Goal: Transaction & Acquisition: Subscribe to service/newsletter

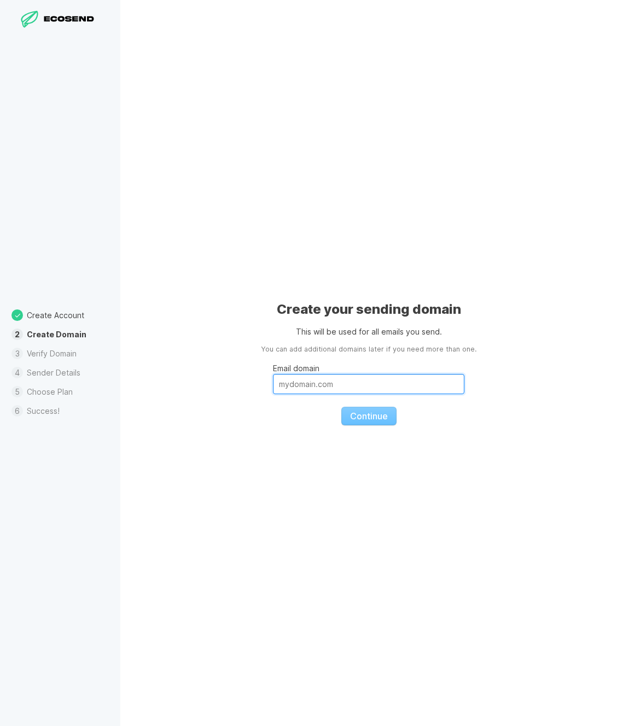
click at [376, 377] on input "Email domain" at bounding box center [368, 384] width 191 height 20
type input "[DOMAIN_NAME]"
click at [375, 420] on span "Continue" at bounding box center [369, 416] width 38 height 11
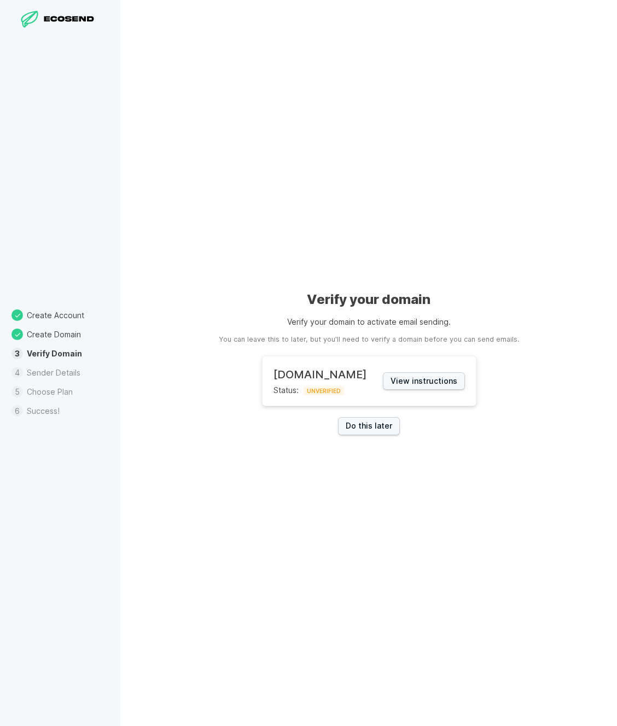
click at [373, 341] on aside "You can leave this to later, but you'll need to verify a domain before you can …" at bounding box center [369, 340] width 300 height 10
click at [357, 340] on aside "You can leave this to later, but you'll need to verify a domain before you can …" at bounding box center [369, 340] width 300 height 10
click at [368, 428] on link "Do this later" at bounding box center [369, 426] width 62 height 18
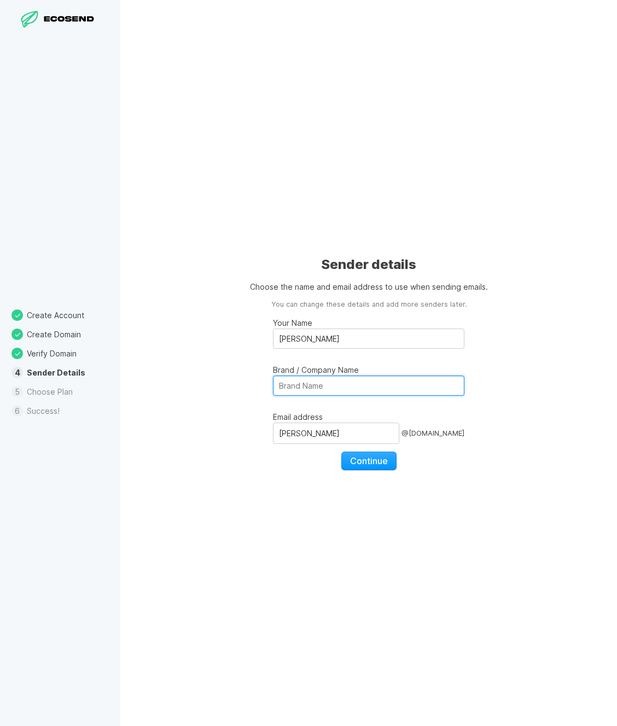
click at [367, 393] on input "Brand / Company Name" at bounding box center [368, 386] width 191 height 20
type input "Tourbook CIC"
click at [368, 420] on p "Email address" at bounding box center [368, 416] width 191 height 11
click at [368, 423] on input "[PERSON_NAME]" at bounding box center [336, 433] width 126 height 21
click at [356, 432] on input "[PERSON_NAME]" at bounding box center [336, 433] width 126 height 21
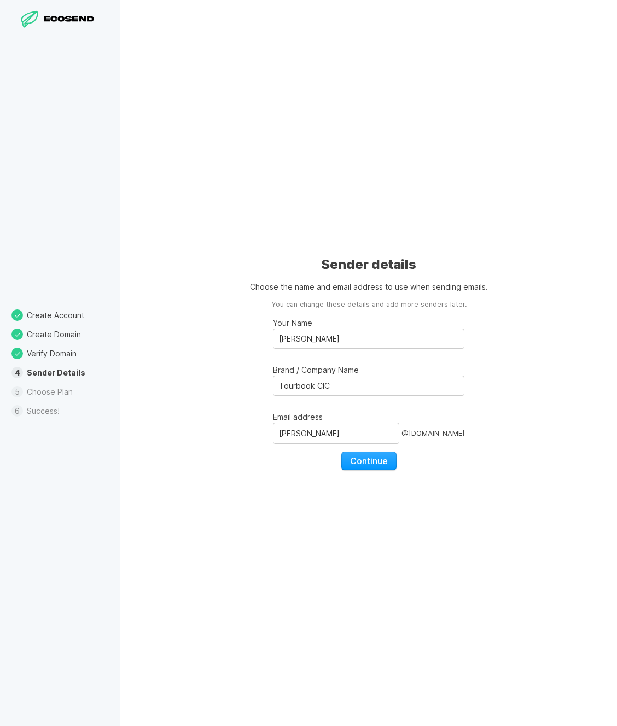
click at [318, 445] on fieldset "Your Name [PERSON_NAME] / Company Name Tourbook CIC Email address [PERSON_NAME]…" at bounding box center [368, 390] width 191 height 161
click at [324, 434] on input "[PERSON_NAME]" at bounding box center [336, 433] width 126 height 21
type input "support"
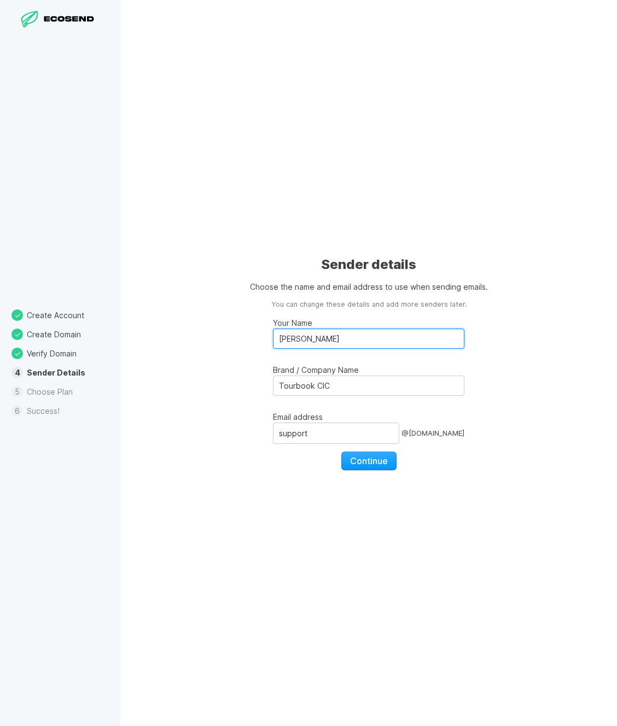
click at [332, 347] on input "[PERSON_NAME]" at bounding box center [368, 339] width 191 height 20
click at [335, 346] on input "Support" at bounding box center [368, 339] width 191 height 20
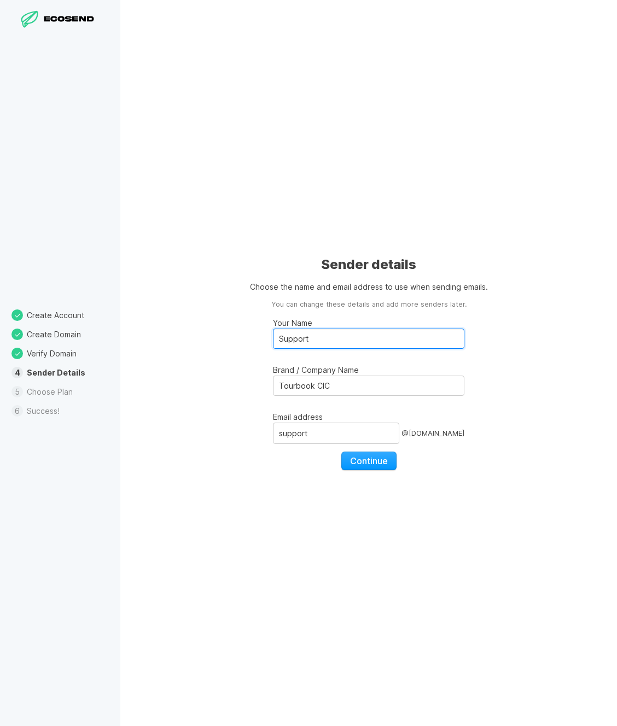
click at [335, 346] on input "Support" at bounding box center [368, 339] width 191 height 20
type input "T"
type input "J"
type input "Support Desk"
click at [376, 461] on span "Continue" at bounding box center [369, 461] width 38 height 11
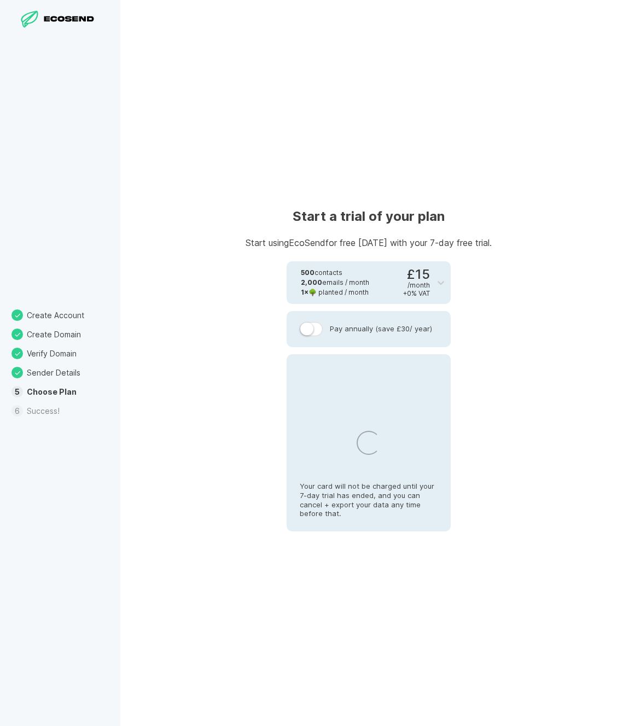
select select "GB"
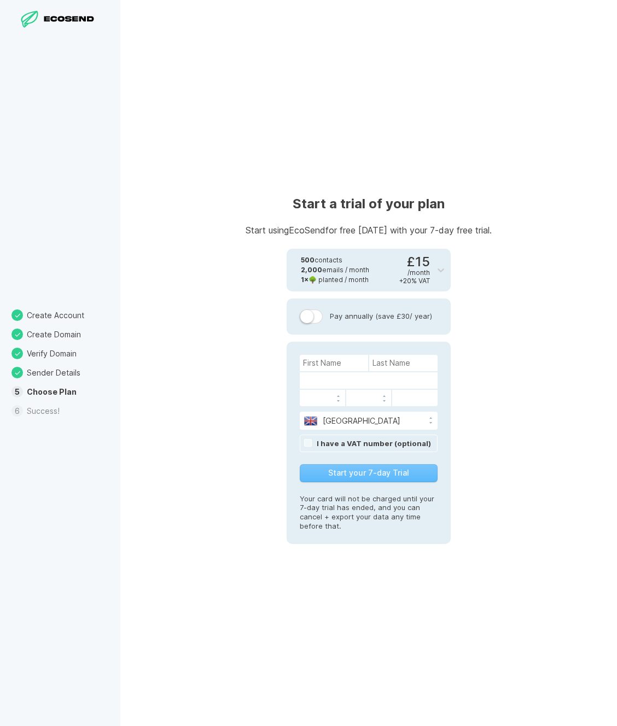
click at [461, 338] on div "Start a trial of your plan Start using EcoSend for free [DATE] with your 7-day …" at bounding box center [368, 363] width 497 height 726
click at [442, 271] on icon at bounding box center [441, 271] width 7 height 4
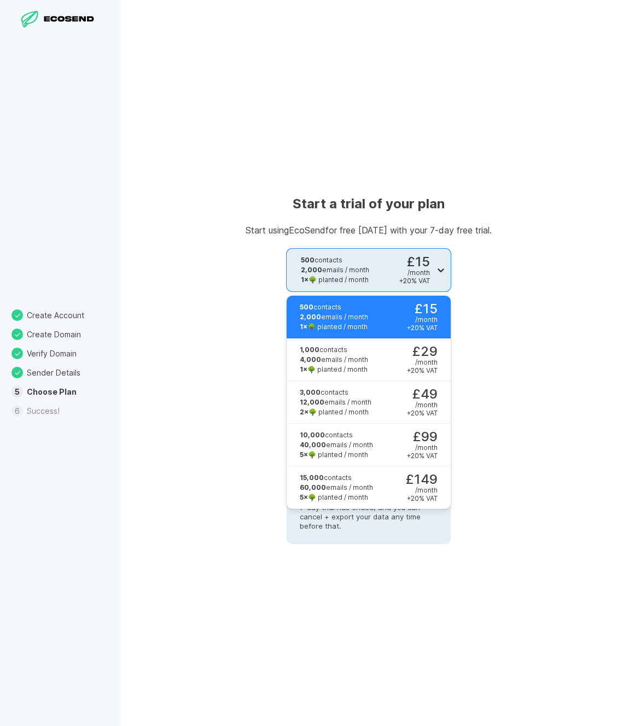
click at [442, 271] on icon at bounding box center [441, 271] width 7 height 4
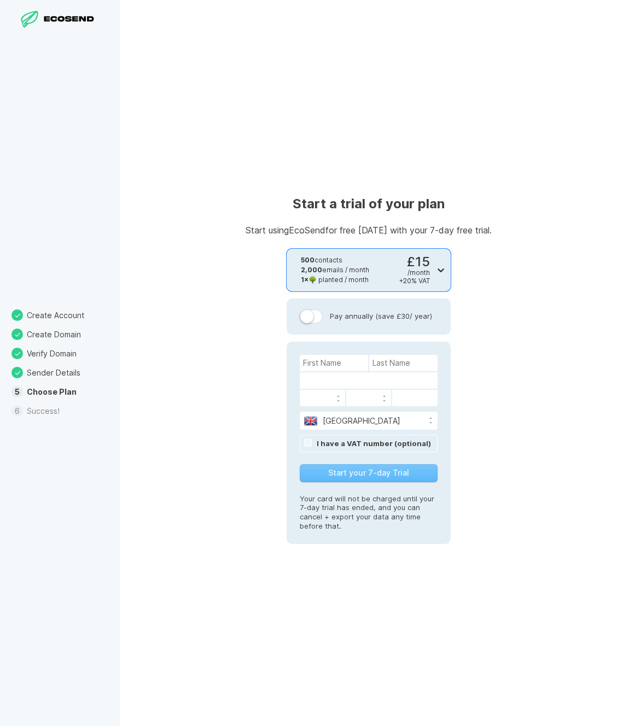
click at [442, 271] on icon at bounding box center [441, 271] width 7 height 4
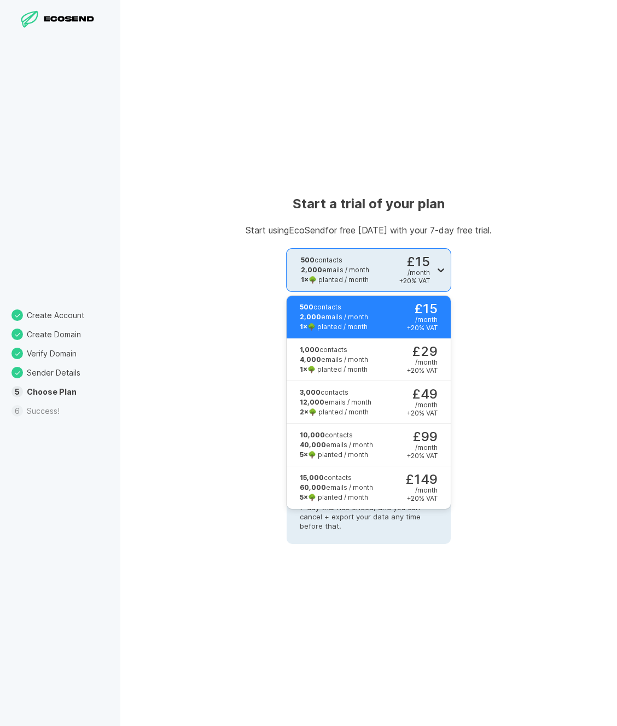
click at [438, 270] on icon at bounding box center [441, 271] width 7 height 4
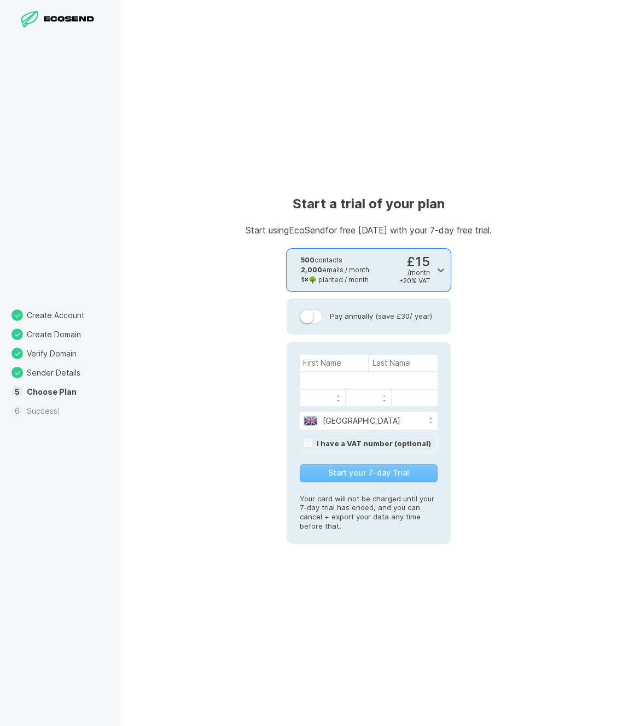
click at [473, 279] on div "Start a trial of your plan Start using EcoSend for free [DATE] with your 7-day …" at bounding box center [368, 363] width 497 height 726
click at [364, 322] on label "Pay annually (save £30 / year)" at bounding box center [369, 317] width 138 height 14
click at [0, 0] on input "Pay annually (save £30 / year)" at bounding box center [0, 0] width 0 height 0
click at [419, 317] on label "Pay annually (save £30 / year)" at bounding box center [369, 317] width 138 height 14
click at [0, 0] on input "Pay annually (save £30 / year)" at bounding box center [0, 0] width 0 height 0
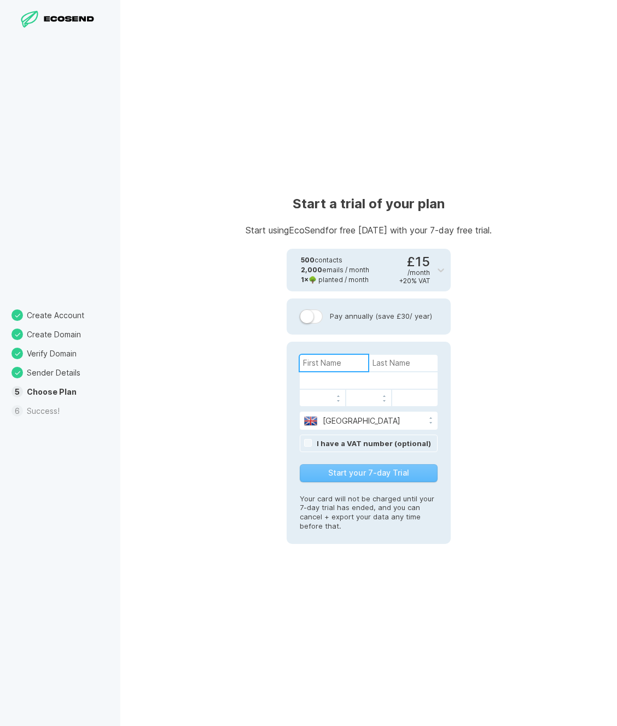
click at [336, 367] on input at bounding box center [334, 363] width 68 height 16
type input "[PERSON_NAME]"
click at [556, 246] on div "Start a trial of your plan Start using EcoSend for free [DATE] with your 7-day …" at bounding box center [368, 363] width 497 height 726
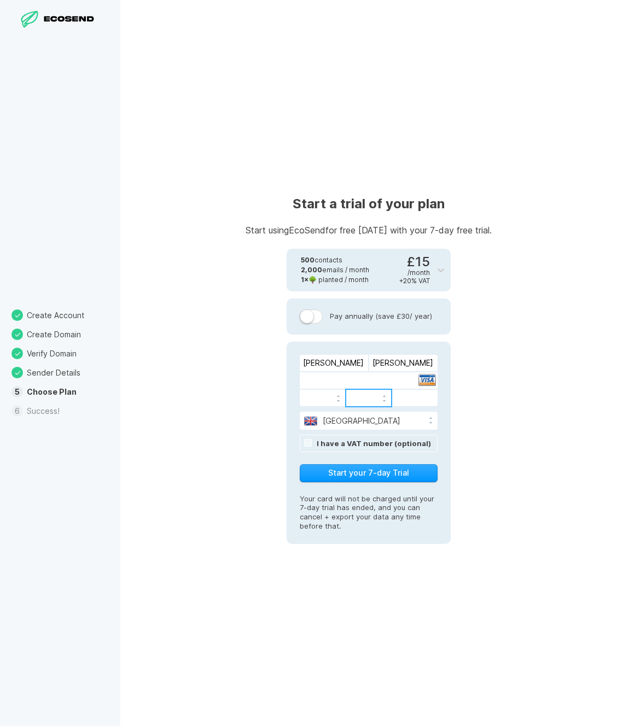
click at [337, 443] on link "I have a VAT number (optional)" at bounding box center [374, 443] width 114 height 9
click at [375, 447] on input "false" at bounding box center [369, 443] width 138 height 16
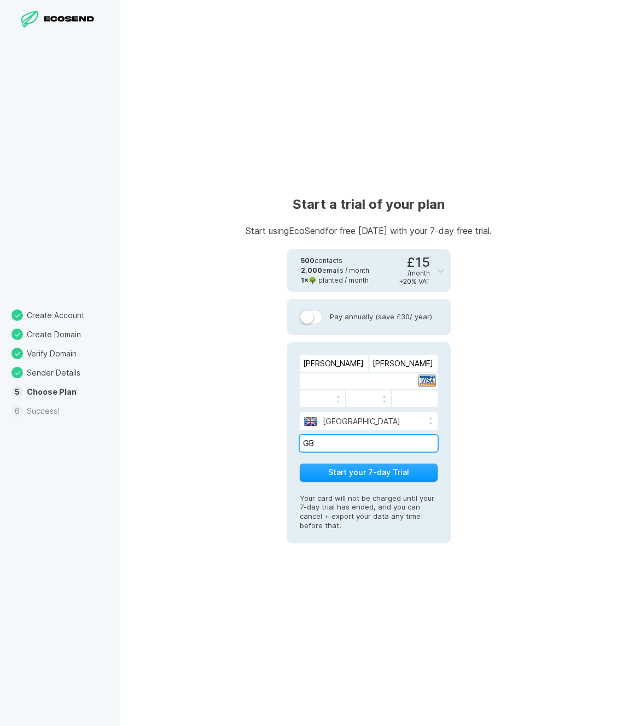
paste input "265543784"
type input "GB265543784"
click at [464, 452] on div "Start a trial of your plan Start using EcoSend for free [DATE] with your 7-day …" at bounding box center [368, 363] width 497 height 726
click at [354, 470] on button "Start your 7-day Trial" at bounding box center [369, 473] width 138 height 18
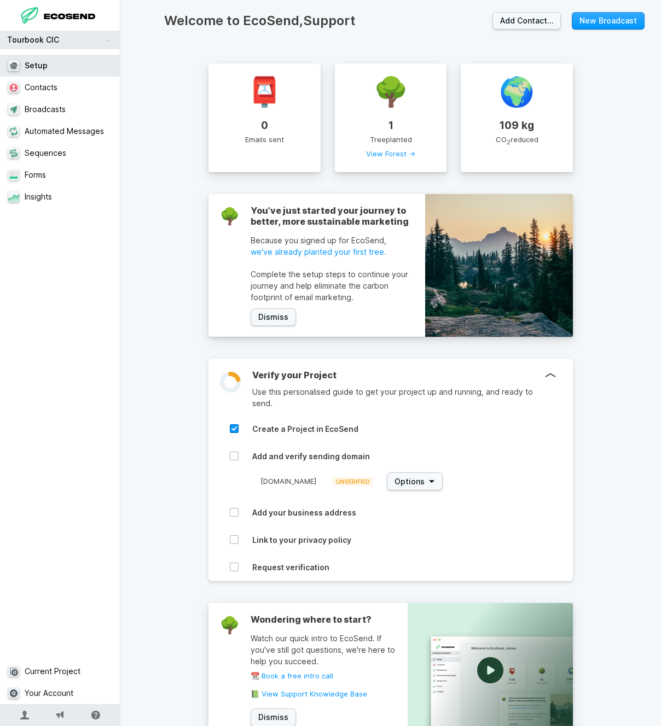
click at [616, 488] on div "Welcome to EcoSend, Support Add Contact… New Broadcast 📮 0 Emails sent 🌳 1 Tree…" at bounding box center [390, 363] width 540 height 726
click at [374, 224] on h3 "You’ve just started your journey to better, more sustainable marketing" at bounding box center [333, 216] width 164 height 22
click at [359, 220] on h3 "You’ve just started your journey to better, more sustainable marketing" at bounding box center [333, 216] width 164 height 22
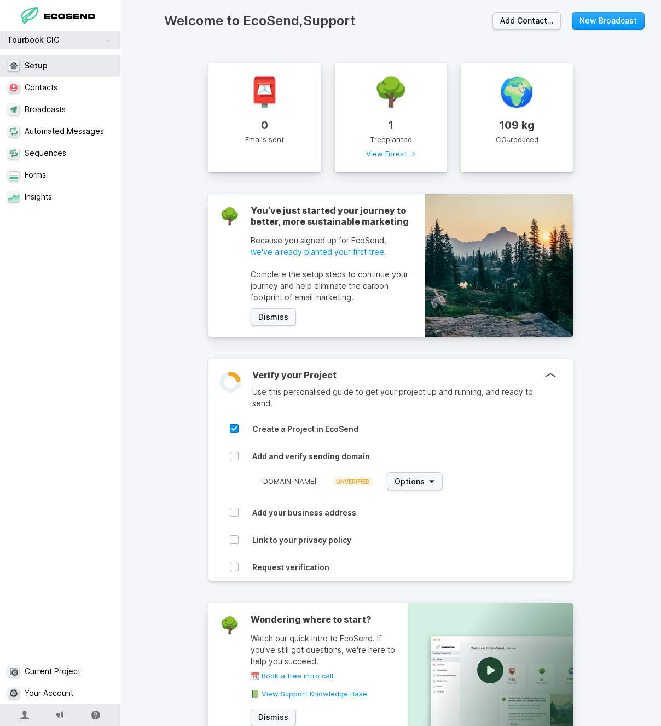
click at [577, 203] on div "📮 0 Emails sent 🌳 1 Tree planted View Forest → 🌍 109 kg CO 2 reduced 🌳 You’ve j…" at bounding box center [391, 474] width 430 height 887
click at [607, 136] on div "Welcome to EcoSend, Support Add Contact… New Broadcast 📮 0 Emails sent 🌳 1 Tree…" at bounding box center [390, 363] width 540 height 726
click at [67, 92] on link "Contacts" at bounding box center [60, 88] width 120 height 22
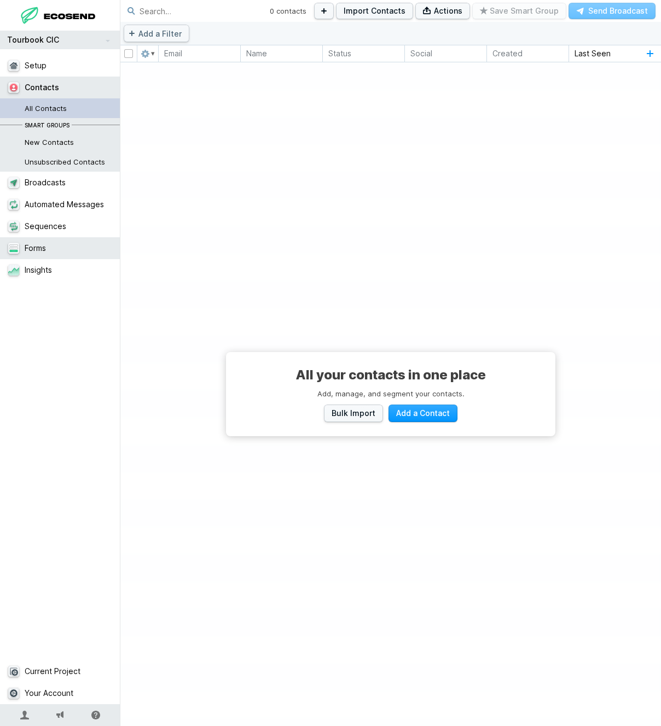
click at [40, 251] on link "Forms" at bounding box center [60, 248] width 120 height 22
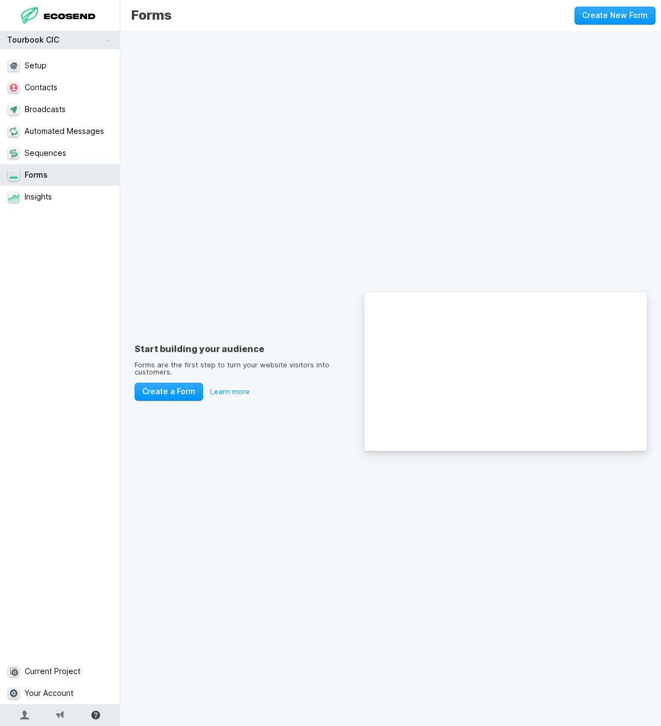
click at [98, 717] on icon at bounding box center [95, 715] width 9 height 9
click at [104, 686] on link "View Knowledge Base" at bounding box center [95, 687] width 109 height 21
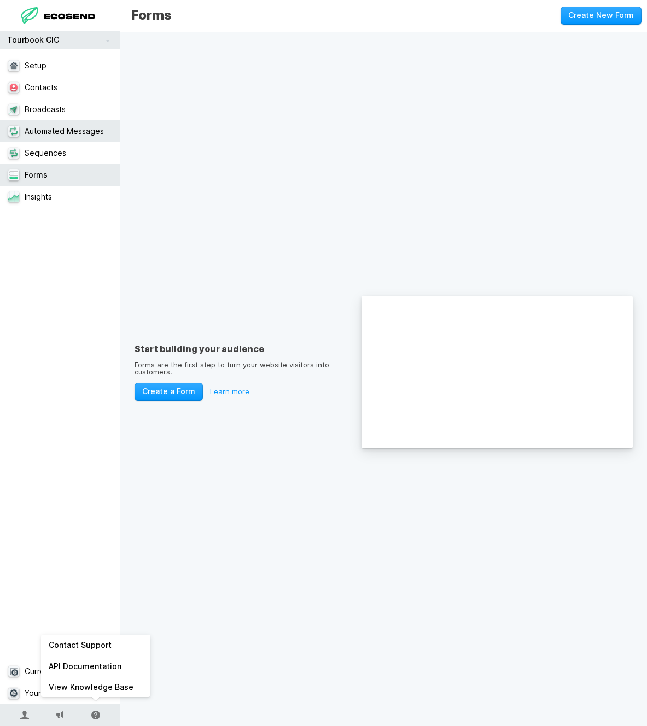
click at [45, 129] on link "Automated Messages" at bounding box center [60, 131] width 120 height 22
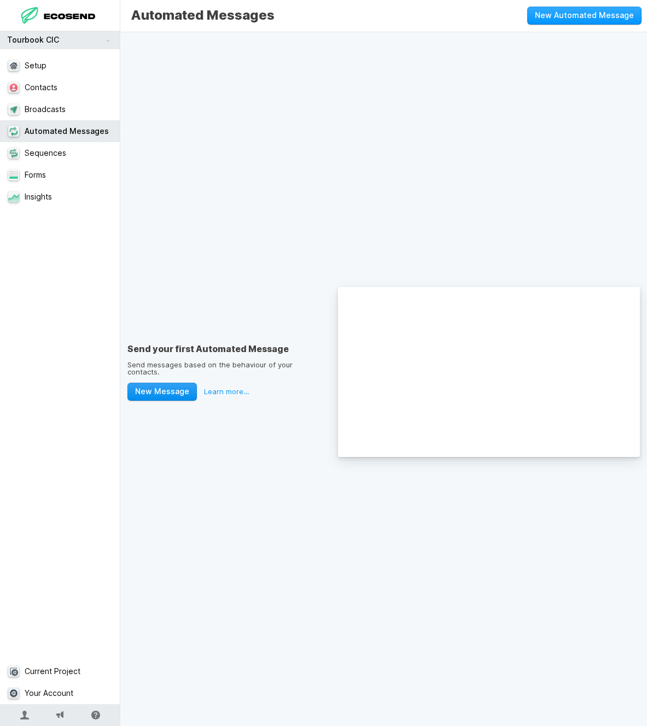
click at [178, 389] on button "New Message" at bounding box center [161, 392] width 69 height 18
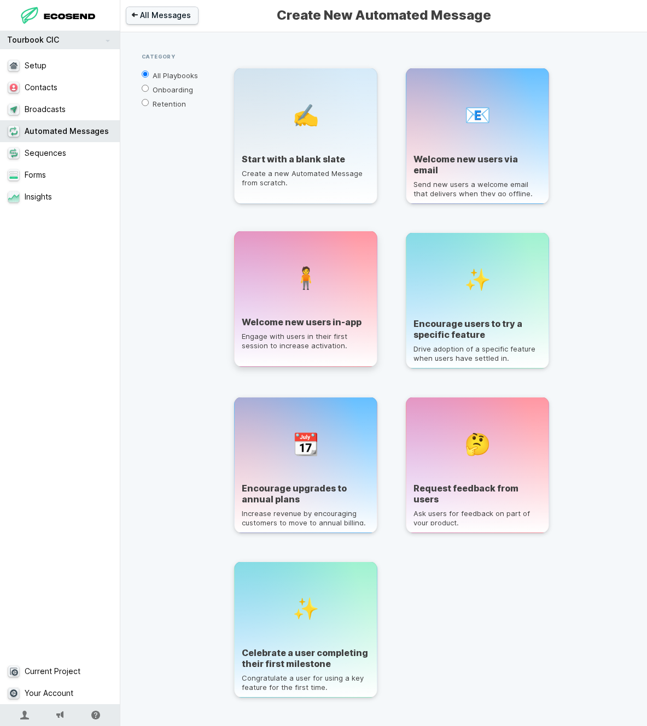
click at [309, 288] on span "🧍" at bounding box center [306, 277] width 27 height 21
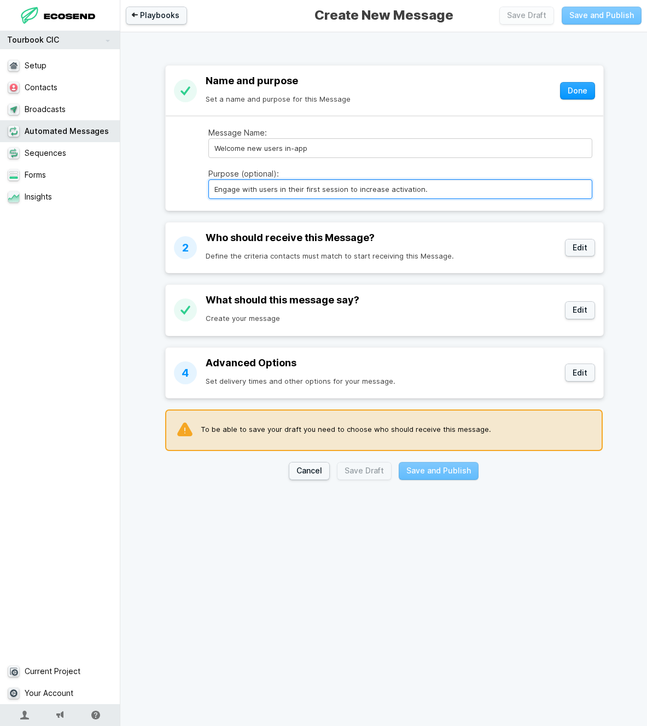
click at [298, 194] on input "Engage with users in their first session to increase activation." at bounding box center [400, 189] width 384 height 20
click at [307, 254] on div "Define the criteria contacts must match to start receiving this Message." at bounding box center [382, 256] width 352 height 9
click at [588, 255] on button "Edit" at bounding box center [580, 248] width 30 height 18
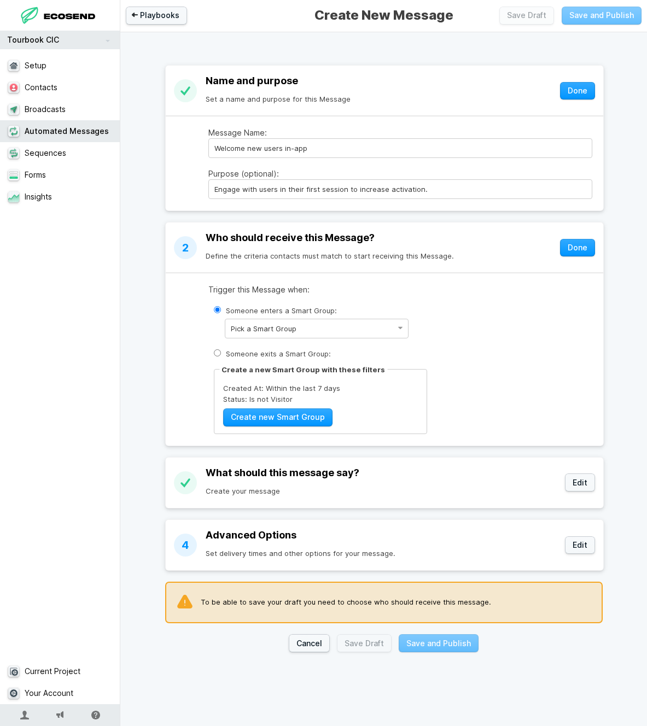
click at [353, 358] on label "Someone exits a Smart Group:" at bounding box center [400, 354] width 384 height 16
click at [221, 357] on input "Someone exits a Smart Group:" at bounding box center [217, 353] width 7 height 7
radio input "true"
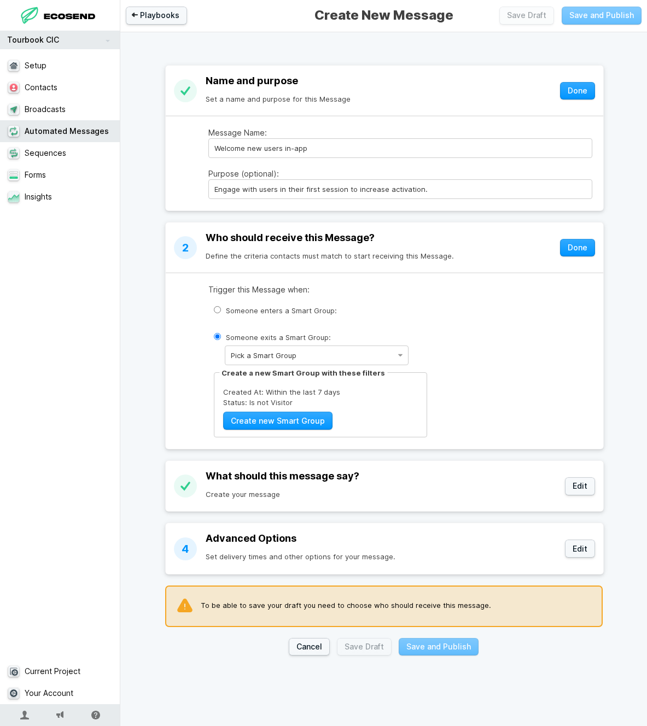
click at [191, 359] on main "Trigger this Message when: Someone enters a Smart Group: Someone exits a Smart …" at bounding box center [385, 361] width 438 height 176
click at [308, 481] on h2 "What should this message say?" at bounding box center [382, 476] width 352 height 13
click at [165, 22] on link "Playbooks" at bounding box center [156, 16] width 61 height 18
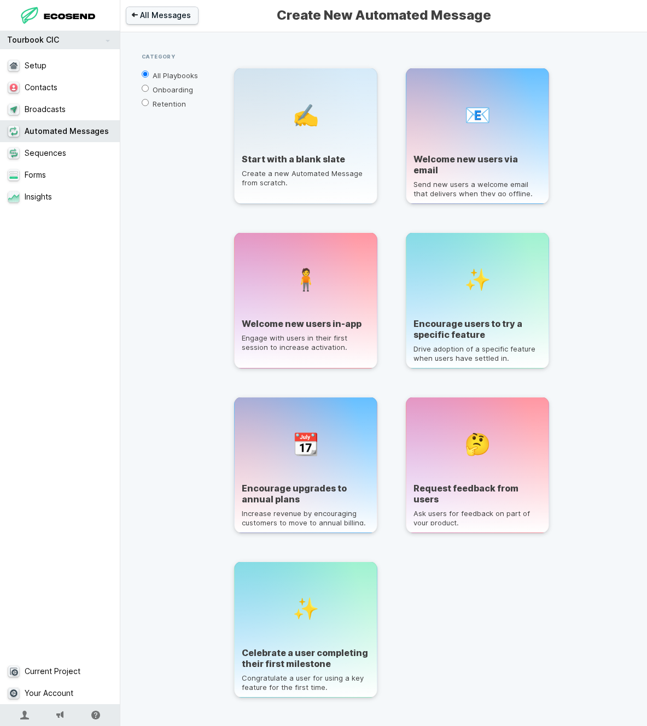
click at [183, 464] on div "Category All Playbooks Onboarding Retention" at bounding box center [177, 383] width 71 height 659
click at [463, 312] on div "✨" at bounding box center [478, 277] width 128 height 78
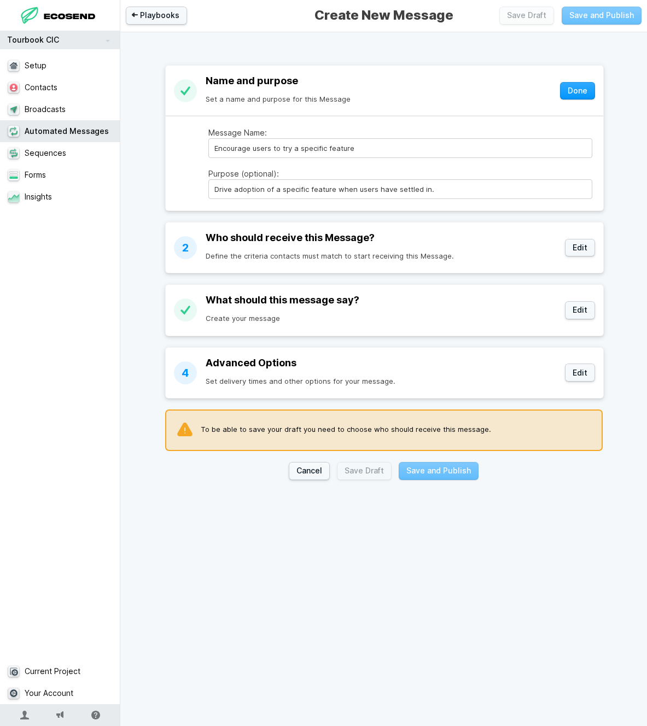
click at [326, 239] on h2 "Who should receive this Message?" at bounding box center [382, 237] width 352 height 13
click at [589, 246] on button "Edit" at bounding box center [580, 248] width 30 height 18
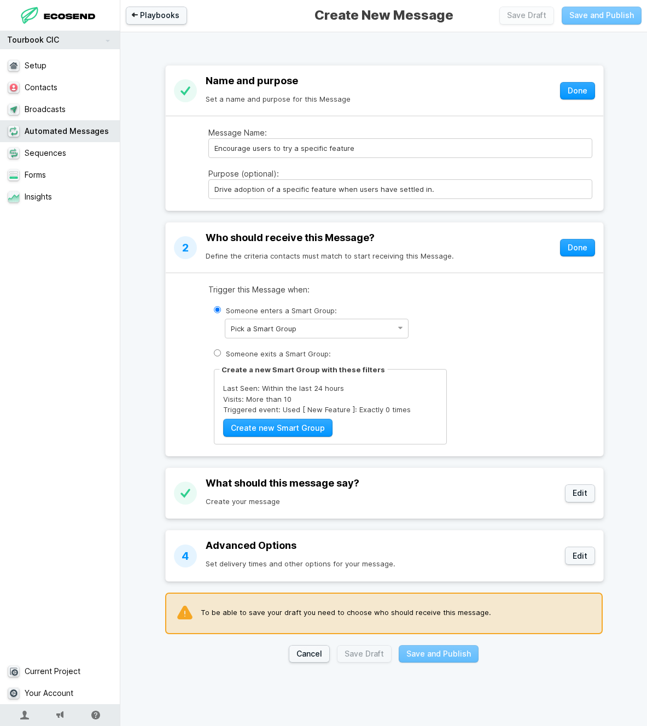
click at [614, 246] on div "1 Name and purpose Set a name and purpose for this Message Done Message Name: E…" at bounding box center [383, 358] width 481 height 653
click at [587, 246] on button "Done" at bounding box center [577, 248] width 35 height 18
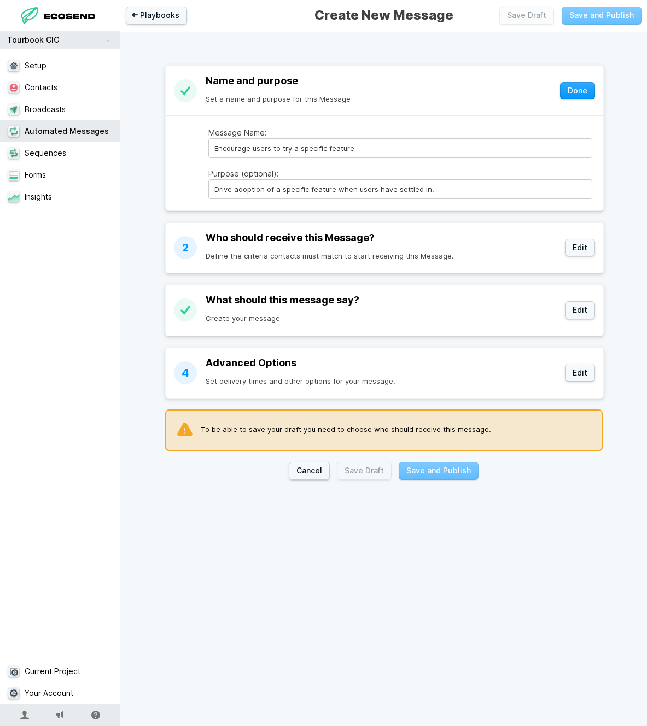
click at [597, 246] on header "2 Who should receive this Message? Define the criteria contacts must match to s…" at bounding box center [385, 247] width 438 height 49
click at [335, 234] on h2 "Who should receive this Message?" at bounding box center [382, 237] width 352 height 13
click at [330, 234] on h2 "Who should receive this Message?" at bounding box center [382, 237] width 352 height 13
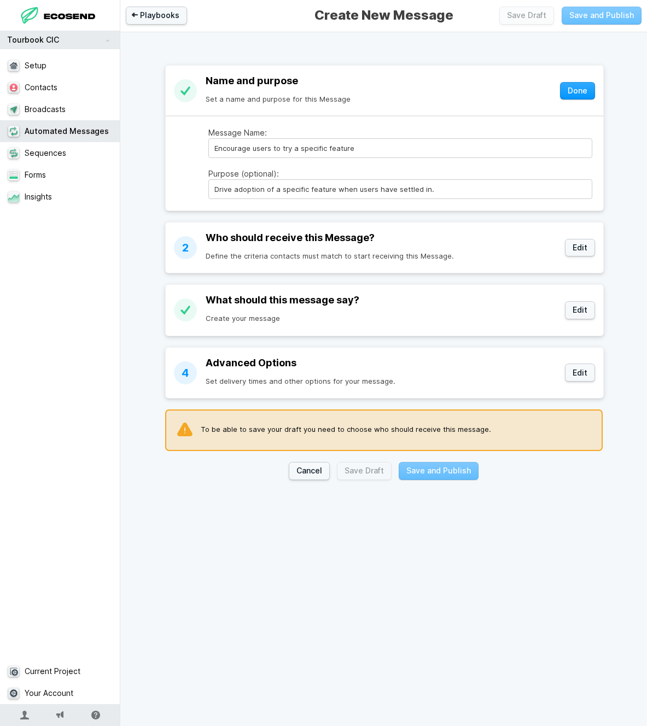
click at [327, 255] on div "Define the criteria contacts must match to start receiving this Message." at bounding box center [382, 256] width 352 height 9
click at [316, 255] on div "Define the criteria contacts must match to start receiving this Message." at bounding box center [382, 256] width 352 height 9
click at [301, 295] on h2 "What should this message say?" at bounding box center [382, 300] width 352 height 13
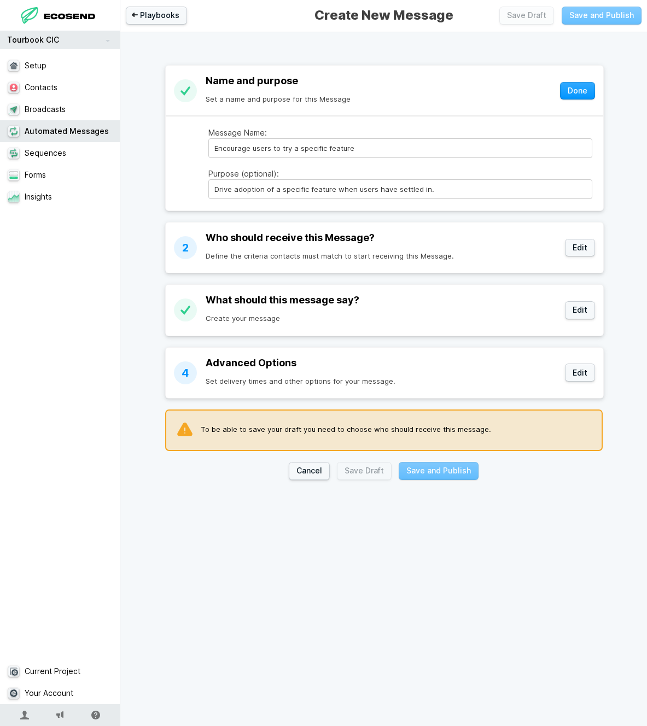
click at [301, 295] on h2 "What should this message say?" at bounding box center [382, 300] width 352 height 13
click at [327, 299] on h2 "What should this message say?" at bounding box center [382, 300] width 352 height 13
click at [281, 323] on div "Create your message" at bounding box center [382, 318] width 352 height 9
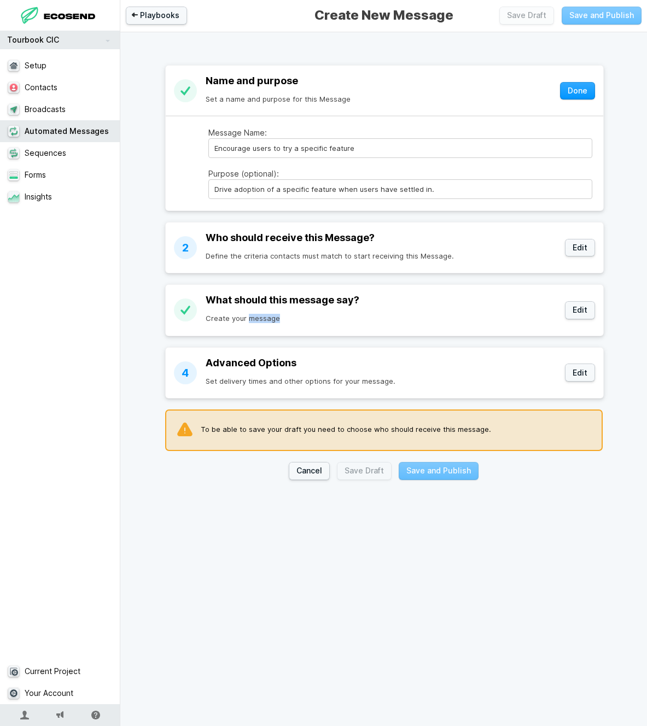
click at [272, 322] on div "Create your message" at bounding box center [382, 318] width 352 height 9
click at [282, 321] on div "Create your message" at bounding box center [382, 318] width 352 height 9
click at [268, 321] on div "Create your message" at bounding box center [382, 318] width 352 height 9
click at [250, 377] on div "Advanced Options Set delivery times and other options for your message." at bounding box center [382, 373] width 352 height 33
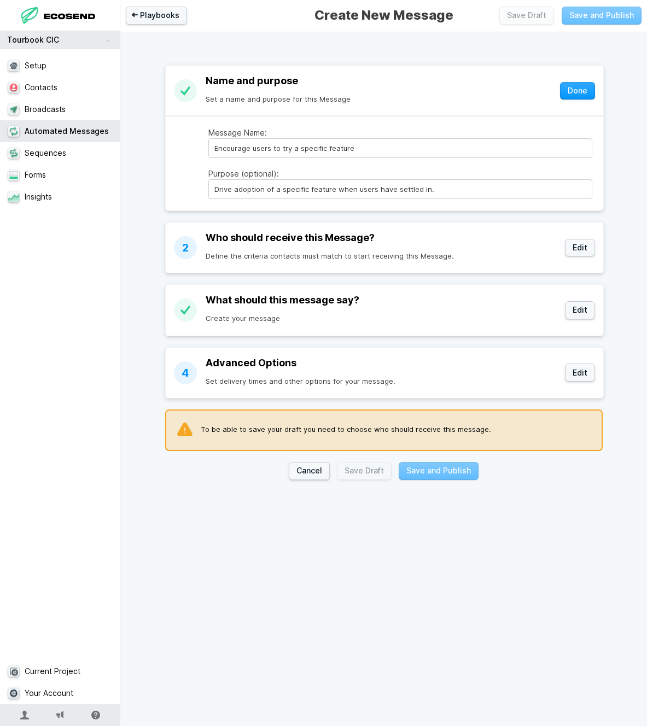
click at [250, 377] on div "Advanced Options Set delivery times and other options for your message." at bounding box center [382, 373] width 352 height 33
click at [245, 380] on div "Set delivery times and other options for your message." at bounding box center [382, 381] width 352 height 9
click at [273, 373] on div "Advanced Options Set delivery times and other options for your message." at bounding box center [382, 373] width 352 height 33
click at [263, 369] on h2 "Advanced Options" at bounding box center [382, 363] width 352 height 13
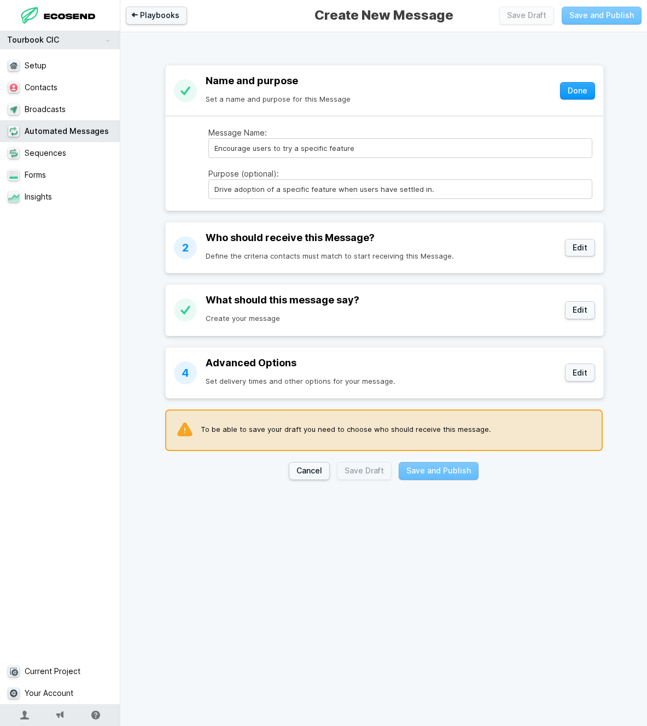
click at [252, 399] on section "4 Advanced Options Set delivery times and other options for your message. Edit" at bounding box center [384, 372] width 439 height 51
click at [71, 63] on link "Setup" at bounding box center [60, 66] width 120 height 22
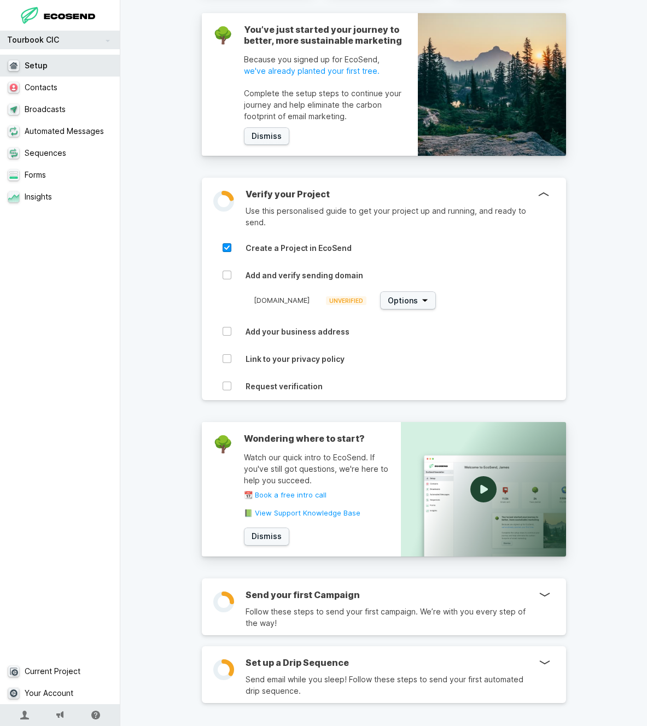
scroll to position [191, 0]
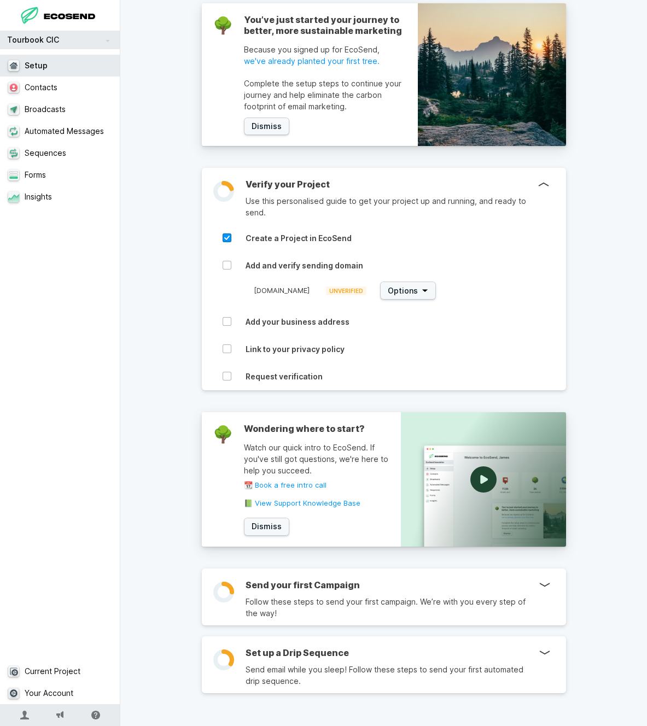
click at [300, 651] on h3 "Set up a Drip Sequence" at bounding box center [392, 653] width 293 height 11
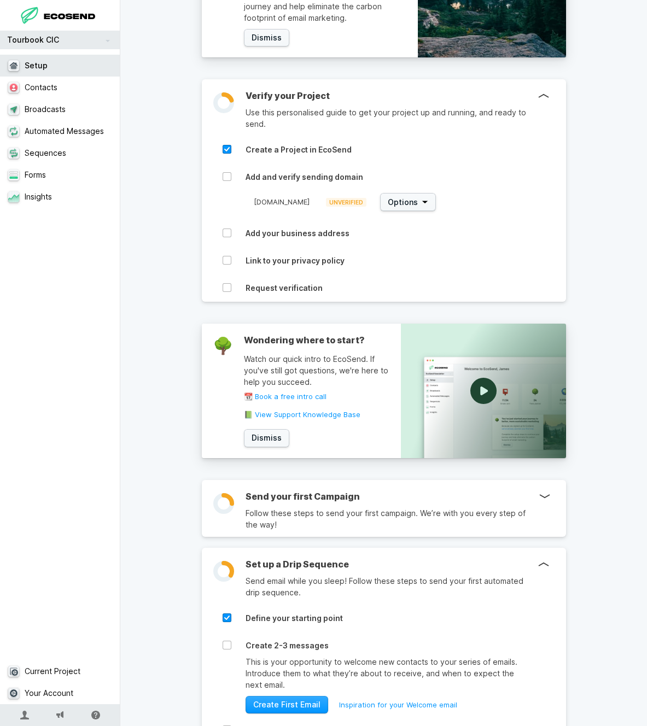
scroll to position [257, 0]
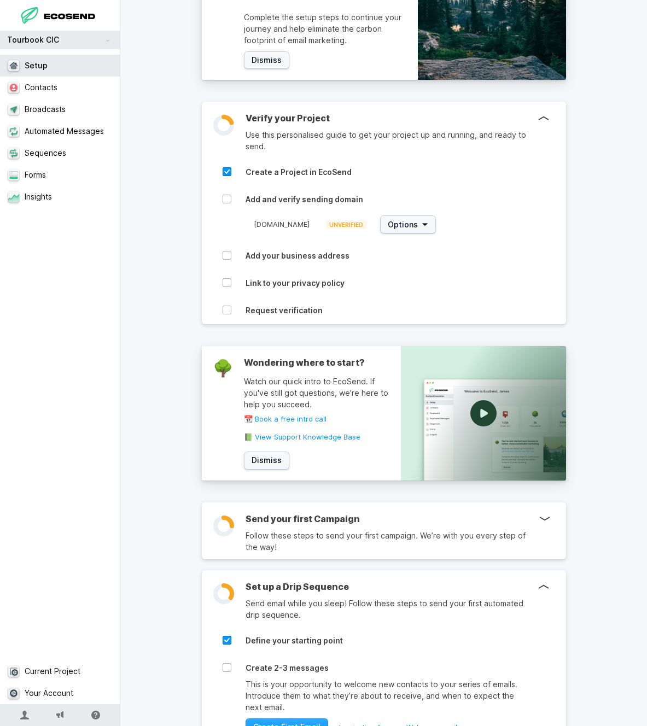
click at [319, 510] on div "Send your first Campaign Follow these steps to send your first campaign. We’re …" at bounding box center [406, 528] width 321 height 50
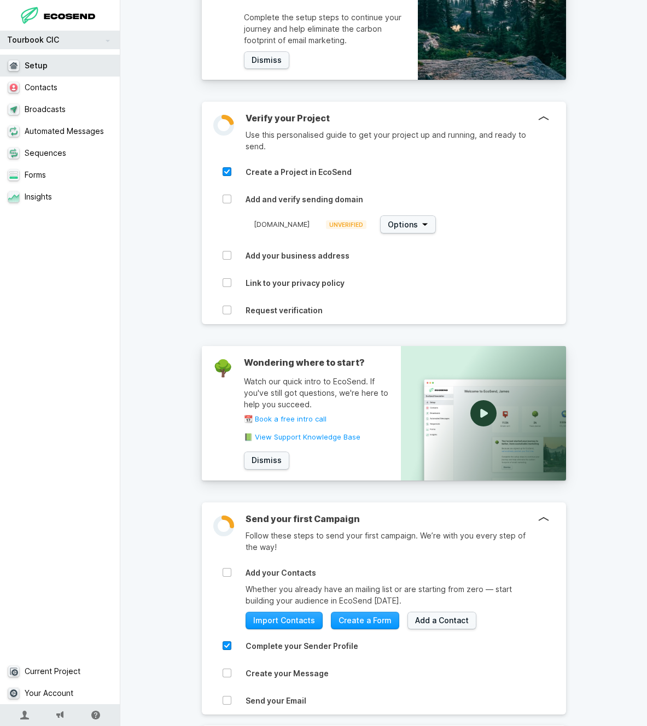
click at [319, 510] on div "Send your first Campaign Follow these steps to send your first campaign. We’re …" at bounding box center [406, 528] width 321 height 50
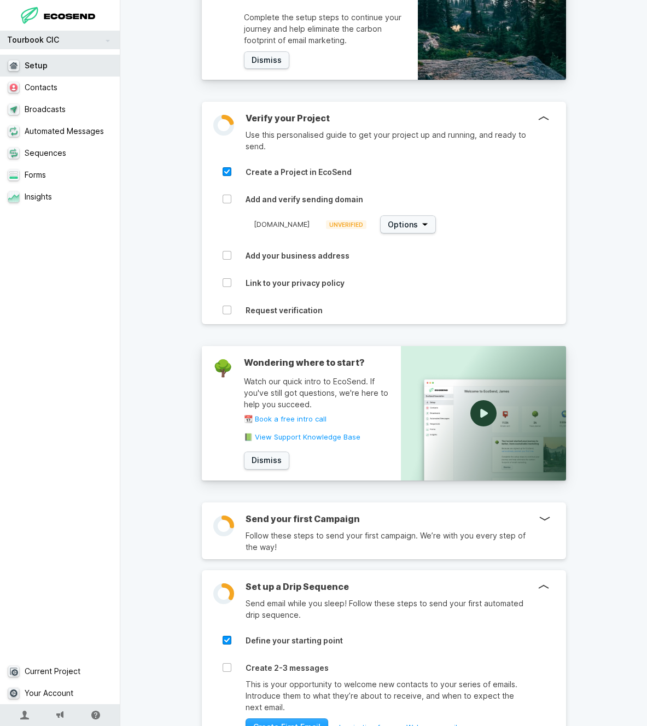
click at [537, 589] on h3 "Set up a Drip Sequence" at bounding box center [392, 586] width 293 height 11
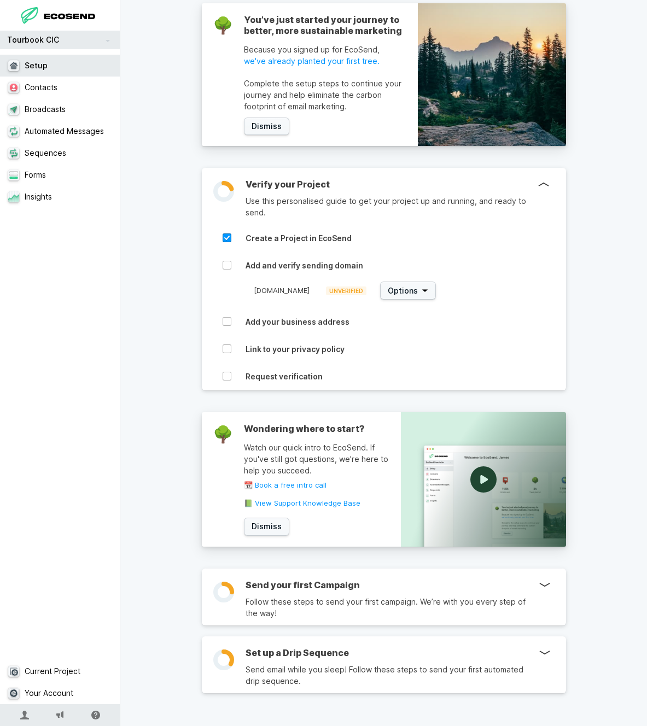
click at [598, 549] on div "📮 0 Emails sent 🌳 1 Tree planted View Forest → 🌍 109 kg CO 2 reduced 🌳 You’ve j…" at bounding box center [384, 283] width 430 height 887
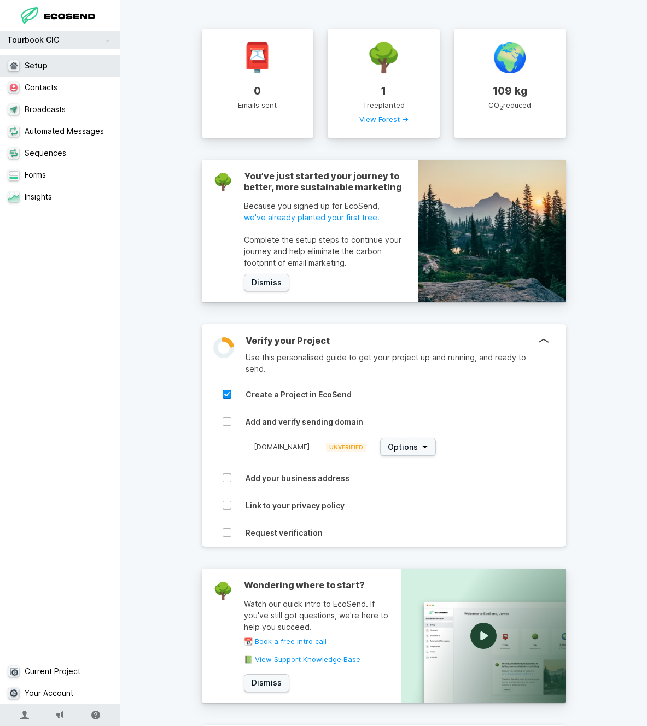
scroll to position [0, 0]
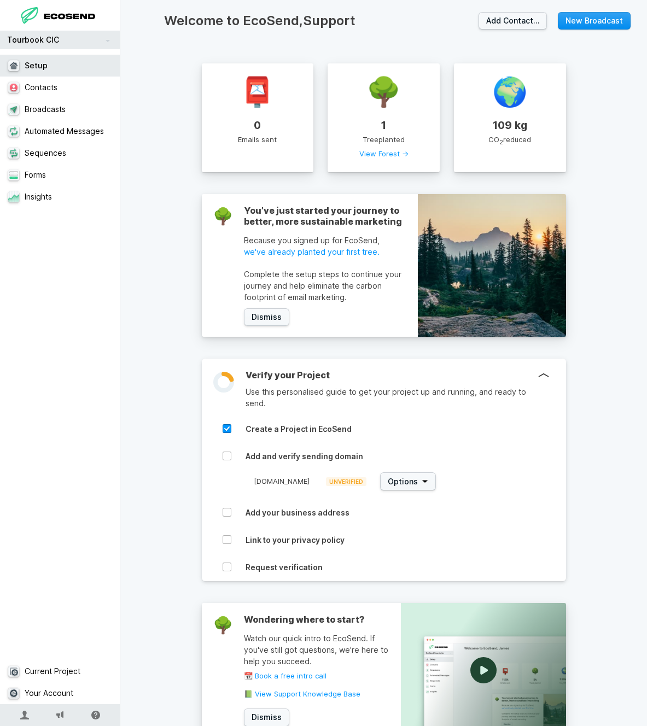
click at [592, 28] on link "New Broadcast" at bounding box center [594, 21] width 73 height 18
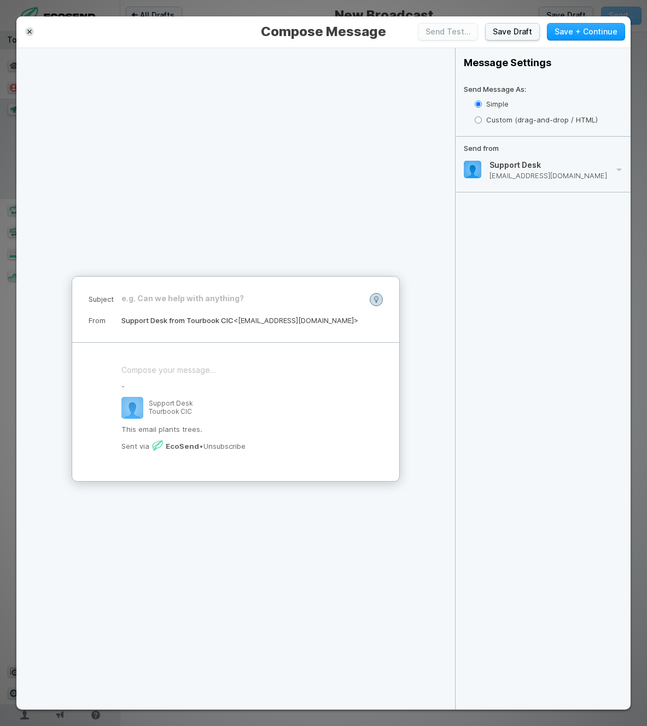
click at [184, 365] on div "﻿" at bounding box center [235, 370] width 229 height 11
click at [202, 297] on div "﻿" at bounding box center [241, 298] width 241 height 11
click at [194, 363] on div "﻿ - Support Desk Tourbook CIC This email plants trees. Sent via EcoSend • Unsub…" at bounding box center [235, 412] width 327 height 138
click at [517, 37] on button "Save Draft" at bounding box center [512, 32] width 55 height 18
click at [581, 30] on button "Save + Continue" at bounding box center [586, 32] width 78 height 18
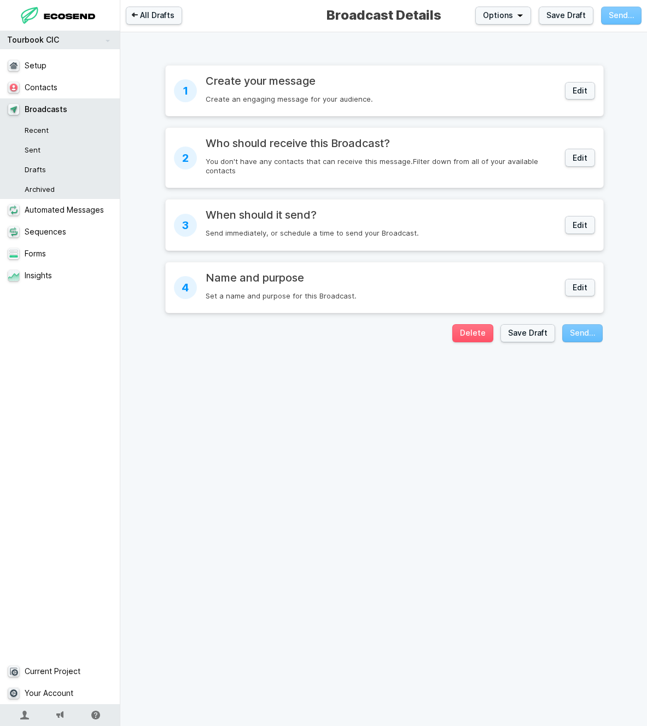
click at [372, 331] on footer "Delete Save Draft Send…" at bounding box center [384, 333] width 438 height 18
click at [369, 331] on footer "Delete Save Draft Send…" at bounding box center [384, 333] width 438 height 18
click at [460, 146] on h2 "Who should receive this Broadcast?" at bounding box center [382, 143] width 352 height 13
click at [306, 471] on div "1 Create your message Create an engaging message for your audience. Edit 2 Who …" at bounding box center [383, 379] width 527 height 694
click at [136, 337] on div "1 Create your message Create an engaging message for your audience. Edit 2 Who …" at bounding box center [383, 379] width 527 height 694
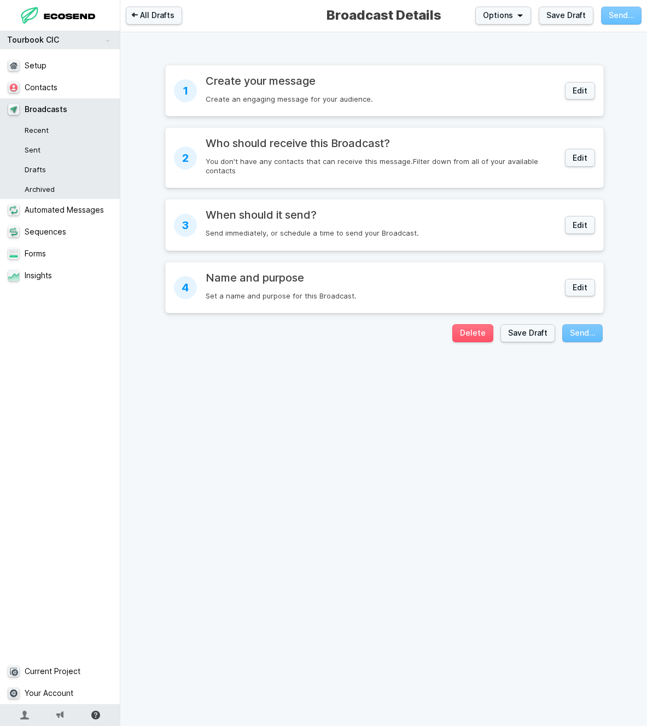
click at [91, 711] on icon at bounding box center [95, 715] width 9 height 9
click at [115, 657] on link "API Documentation" at bounding box center [95, 666] width 109 height 21
click at [178, 574] on div "1 Create your message Create an engaging message for your audience. Edit 2 Who …" at bounding box center [383, 379] width 527 height 694
click at [65, 693] on link "Your Account" at bounding box center [60, 694] width 120 height 22
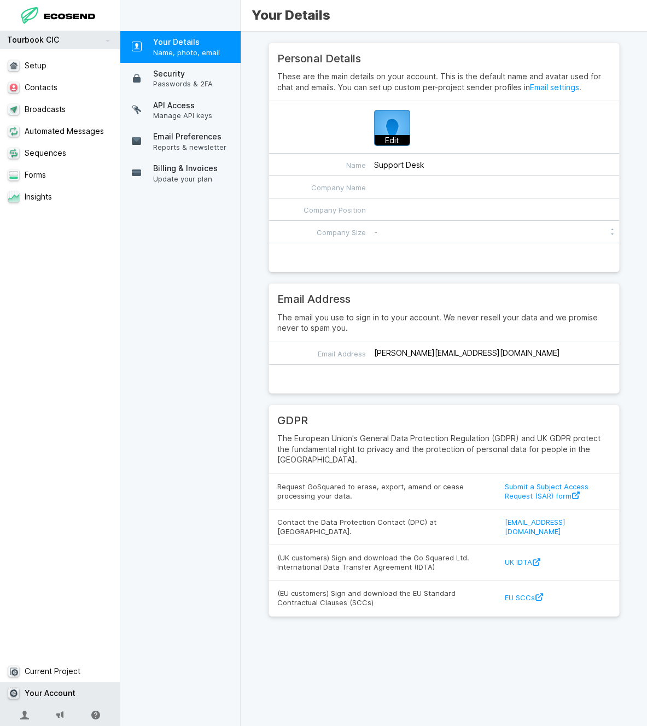
click at [183, 394] on div "Your Details Name, photo, email Security Passwords & 2FA API Access Manage API …" at bounding box center [180, 363] width 120 height 726
click at [196, 103] on span "API Access" at bounding box center [194, 105] width 82 height 11
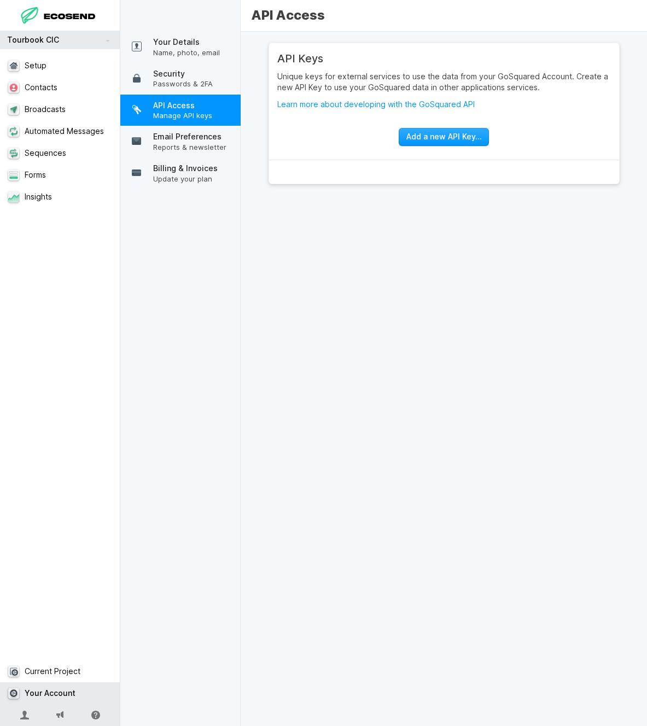
click at [341, 79] on p "Unique keys for external services to use the data from your GoSquared Account. …" at bounding box center [444, 81] width 334 height 21
click at [334, 80] on p "Unique keys for external services to use the data from your GoSquared Account. …" at bounding box center [444, 81] width 334 height 21
click at [365, 83] on p "Unique keys for external services to use the data from your GoSquared Account. …" at bounding box center [444, 81] width 334 height 21
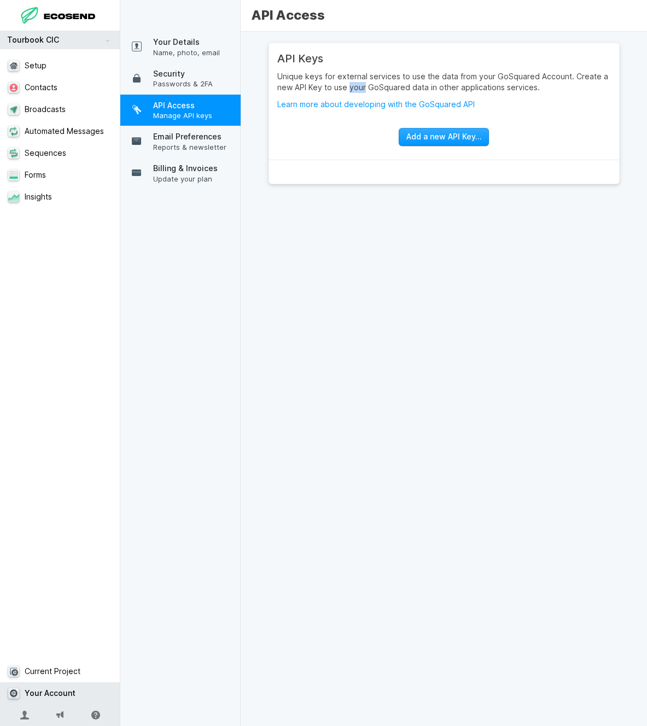
click at [365, 83] on p "Unique keys for external services to use the data from your GoSquared Account. …" at bounding box center [444, 81] width 334 height 21
click at [358, 83] on p "Unique keys for external services to use the data from your GoSquared Account. …" at bounding box center [444, 81] width 334 height 21
click at [368, 83] on p "Unique keys for external services to use the data from your GoSquared Account. …" at bounding box center [444, 81] width 334 height 21
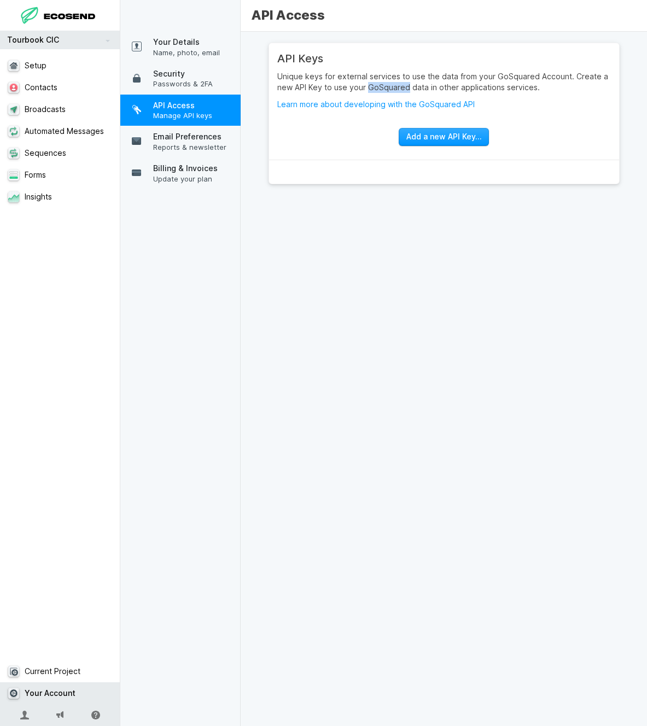
click at [368, 83] on p "Unique keys for external services to use the data from your GoSquared Account. …" at bounding box center [444, 81] width 334 height 21
click at [354, 83] on p "Unique keys for external services to use the data from your GoSquared Account. …" at bounding box center [444, 81] width 334 height 21
click at [340, 136] on div "Add a new API Key…" at bounding box center [444, 130] width 334 height 42
click at [206, 85] on span "Passwords & 2FA" at bounding box center [194, 84] width 82 height 10
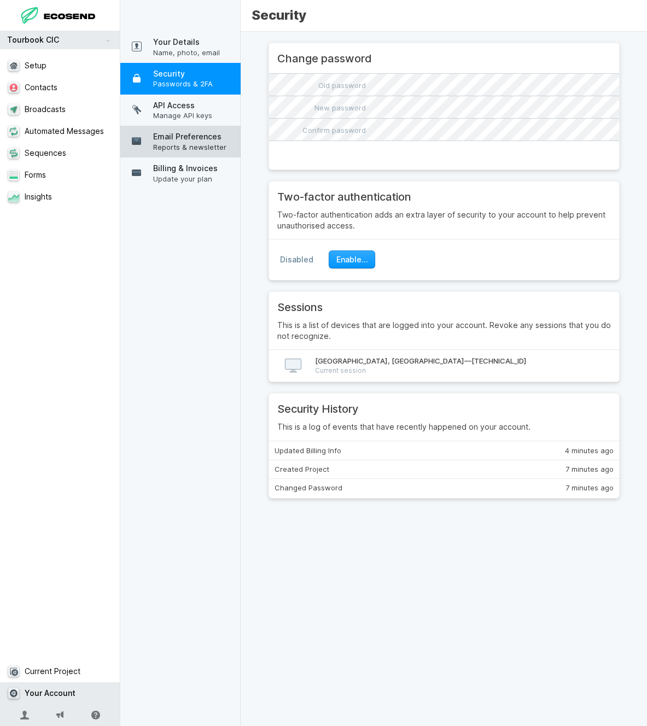
click at [197, 139] on span "Email Preferences" at bounding box center [194, 136] width 82 height 11
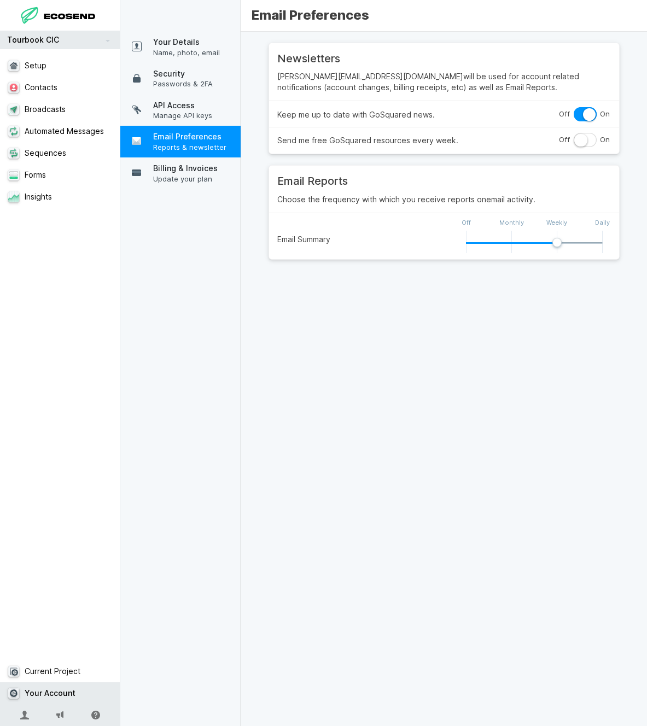
click at [373, 81] on p "[PERSON_NAME][EMAIL_ADDRESS][DOMAIN_NAME] will be used for account related noti…" at bounding box center [444, 81] width 334 height 21
click at [362, 81] on p "[PERSON_NAME][EMAIL_ADDRESS][DOMAIN_NAME] will be used for account related noti…" at bounding box center [444, 81] width 334 height 21
click at [584, 110] on label at bounding box center [585, 114] width 23 height 14
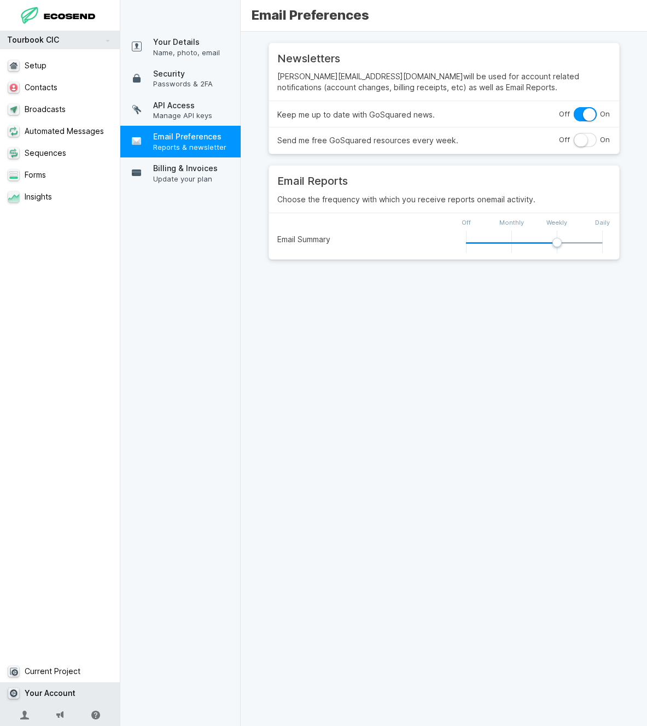
click at [0, 0] on input "checkbox" at bounding box center [0, 0] width 0 height 0
click at [329, 298] on div "Newsletters [PERSON_NAME][EMAIL_ADDRESS][DOMAIN_NAME] will be used for account …" at bounding box center [444, 379] width 406 height 695
click at [206, 176] on span "Update your plan" at bounding box center [194, 179] width 82 height 10
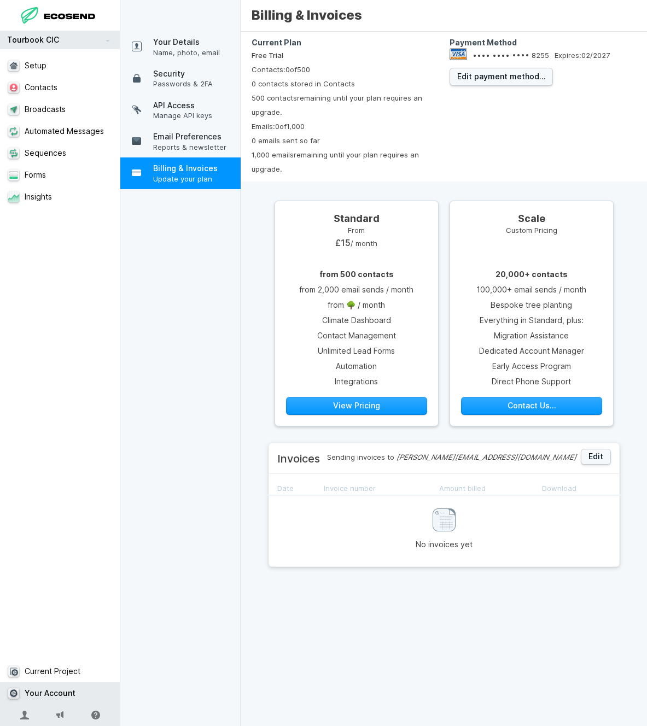
click at [508, 160] on div "Payment Method •••• •••• •••• 8255 Expires: 02 / 2027 Edit payment method…" at bounding box center [543, 106] width 198 height 139
click at [60, 126] on link "Automated Messages" at bounding box center [60, 131] width 120 height 22
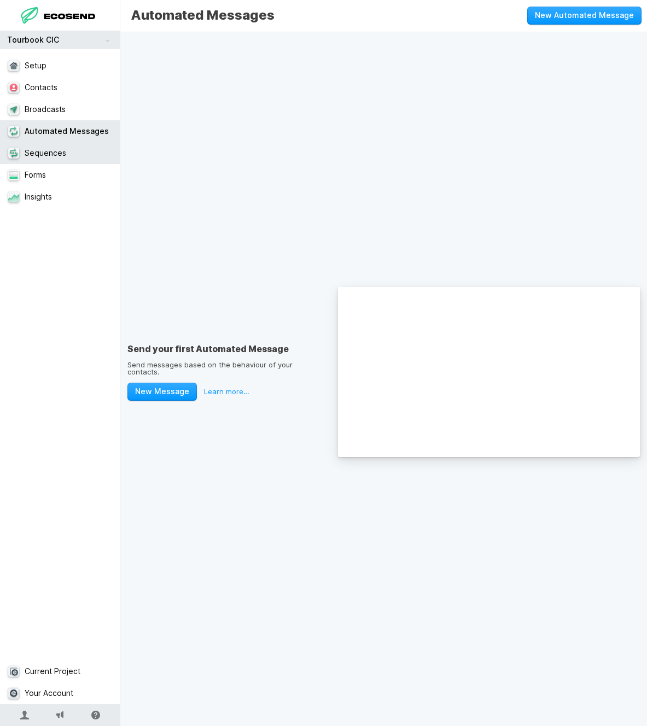
click at [65, 149] on link "Sequences" at bounding box center [60, 153] width 120 height 22
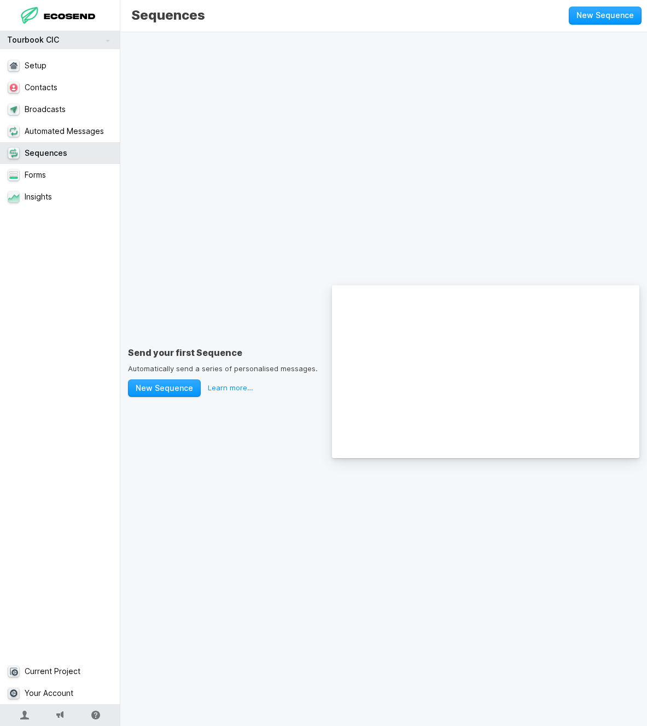
click at [200, 164] on div "Send your first Sequence Automatically send a series of personalised messages. …" at bounding box center [383, 379] width 527 height 694
click at [65, 195] on link "Insights" at bounding box center [60, 197] width 120 height 22
select select "30"
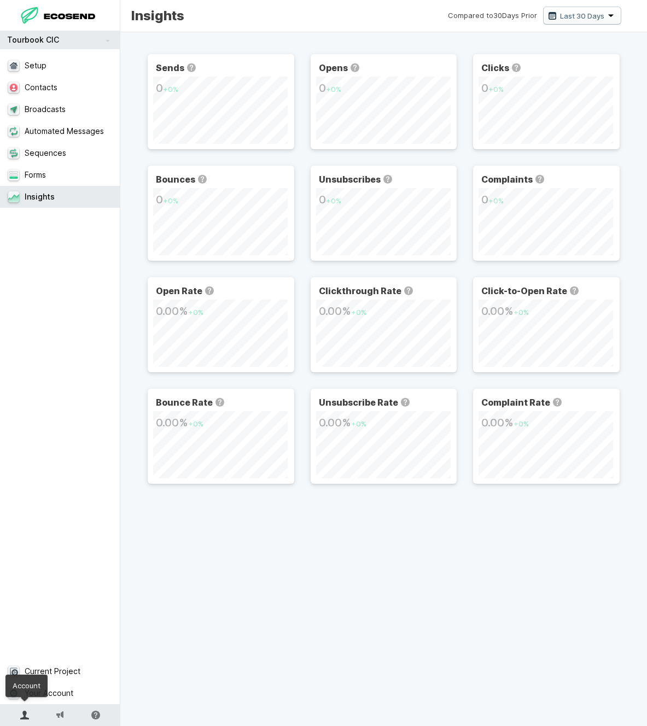
click at [24, 710] on link at bounding box center [25, 716] width 22 height 22
click at [21, 717] on icon at bounding box center [24, 715] width 9 height 9
click at [26, 712] on icon at bounding box center [24, 715] width 9 height 9
click at [96, 712] on icon at bounding box center [95, 715] width 9 height 9
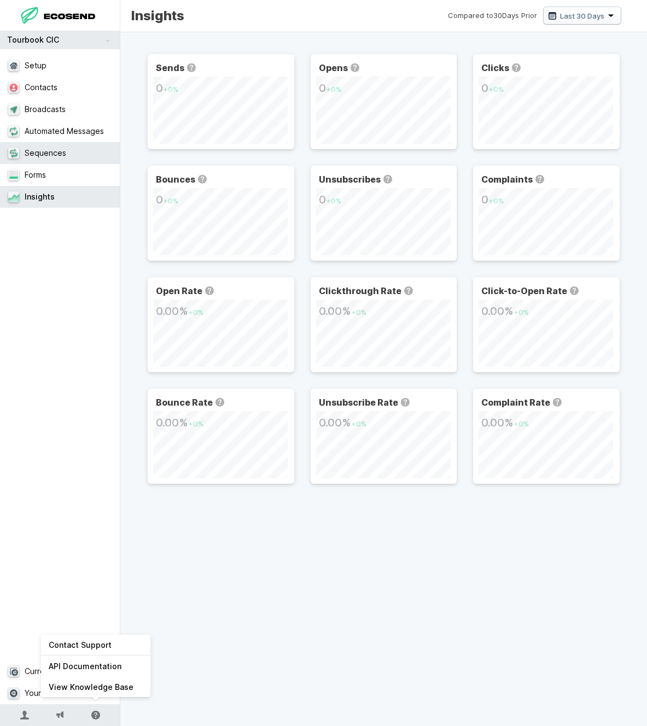
click at [65, 153] on link "Sequences" at bounding box center [60, 153] width 120 height 22
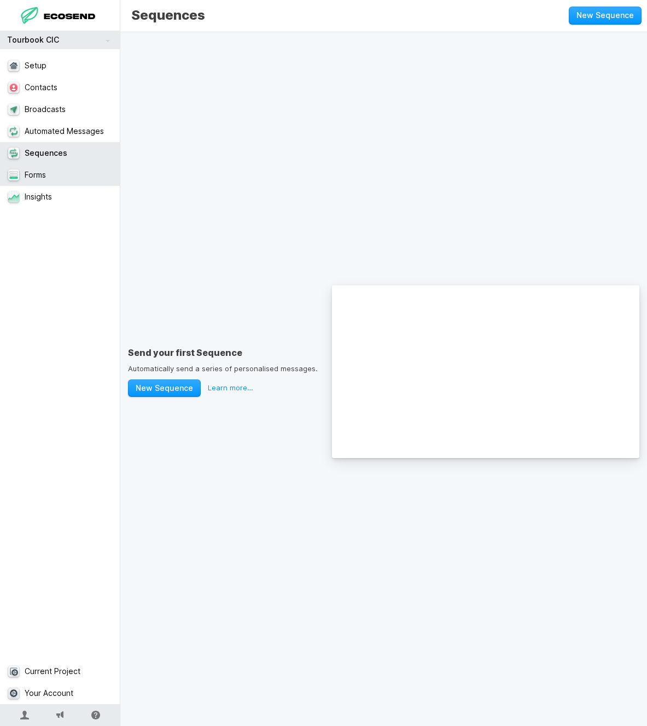
click at [56, 181] on link "Forms" at bounding box center [60, 175] width 120 height 22
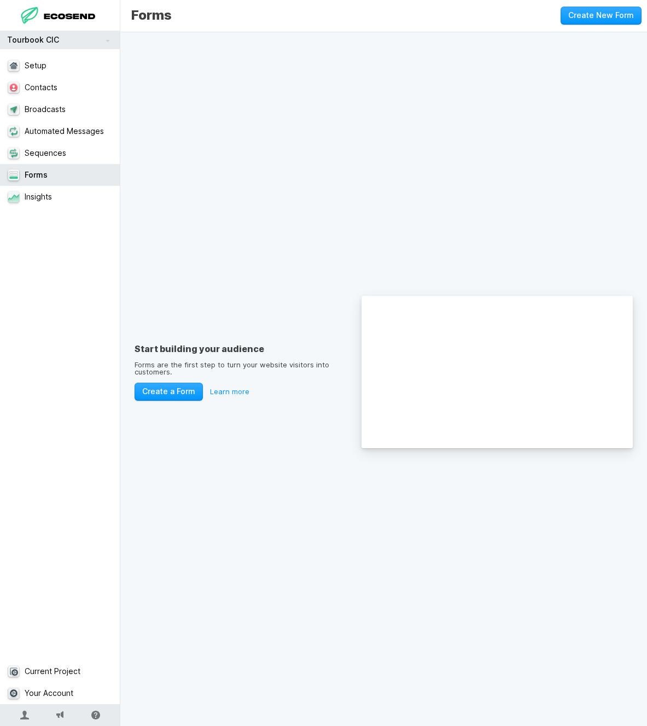
click at [287, 598] on div "Start building your audience Forms are the first step to turn your website visi…" at bounding box center [383, 379] width 527 height 694
click at [98, 711] on icon at bounding box center [95, 715] width 9 height 9
click at [108, 683] on link "View Knowledge Base" at bounding box center [95, 687] width 109 height 21
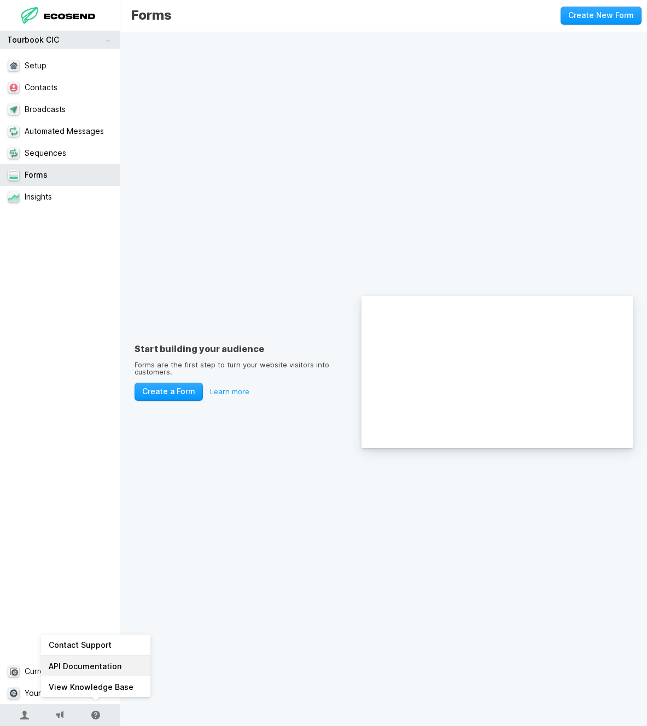
click at [123, 670] on link "API Documentation" at bounding box center [95, 666] width 109 height 21
